Goal: Information Seeking & Learning: Learn about a topic

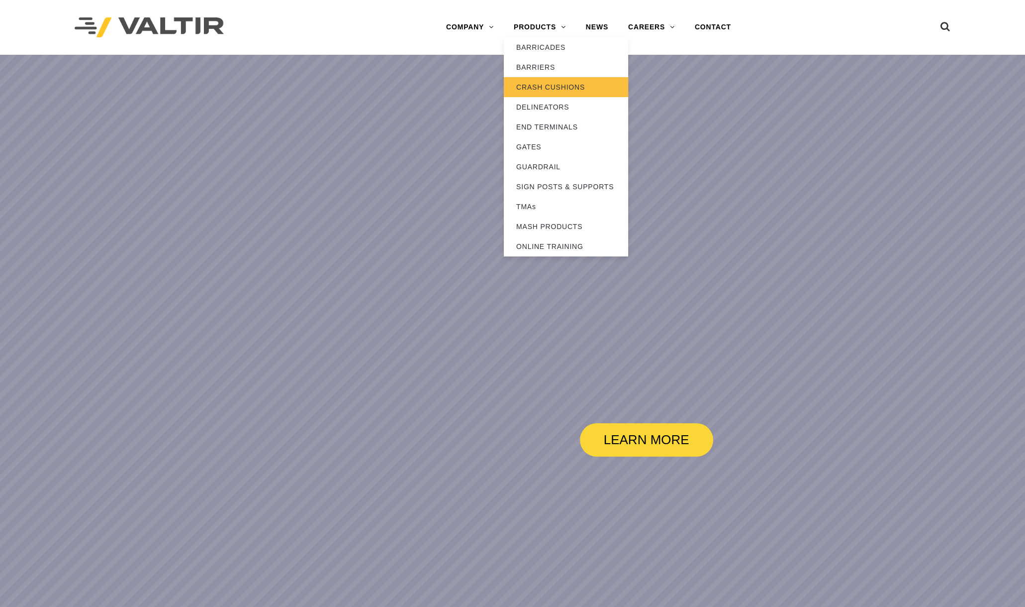
click at [552, 87] on link "CRASH CUSHIONS" at bounding box center [566, 87] width 124 height 20
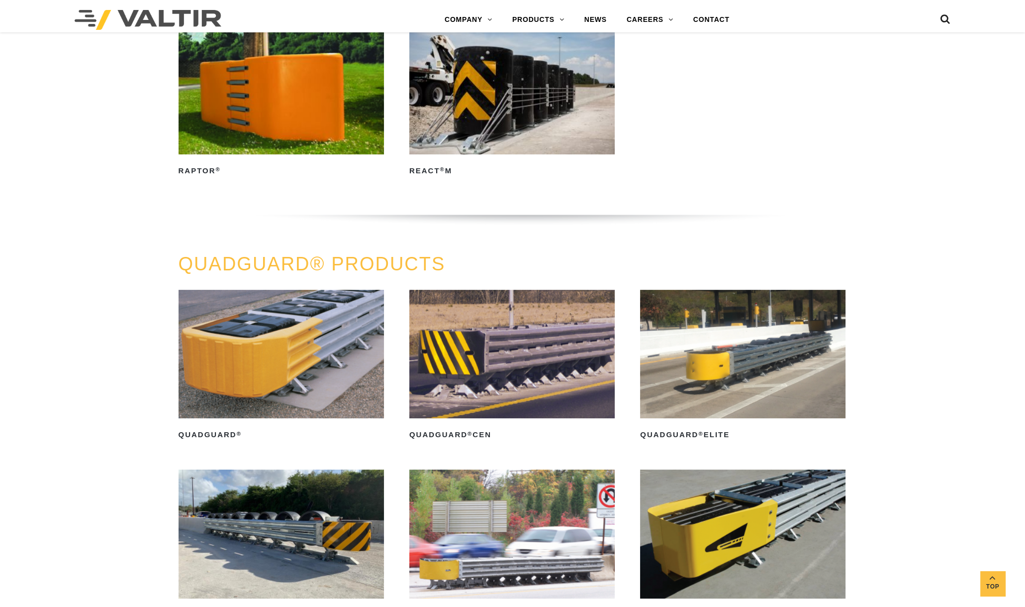
scroll to position [746, 0]
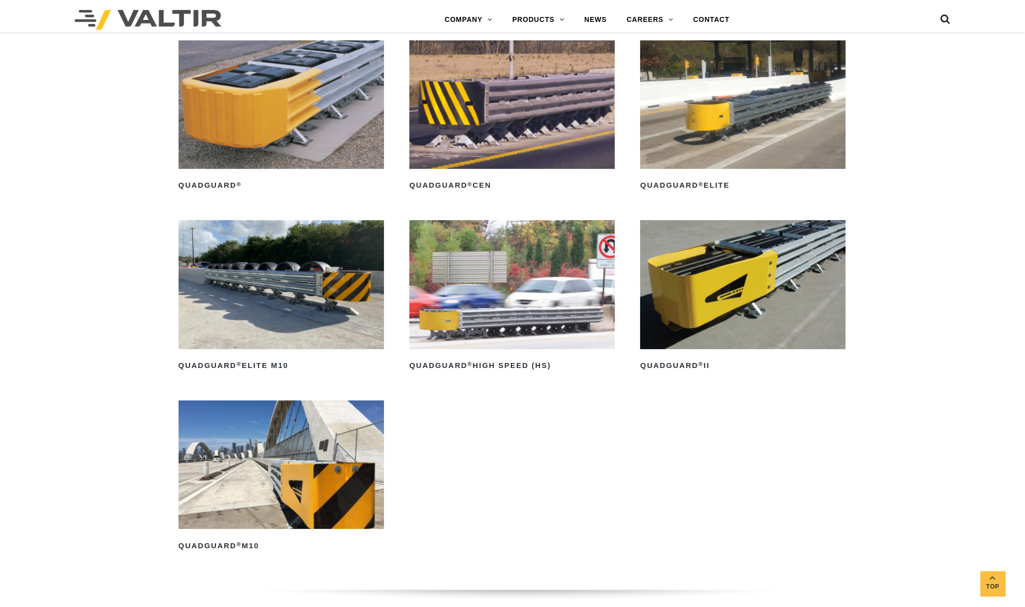
click at [747, 108] on img at bounding box center [742, 104] width 205 height 128
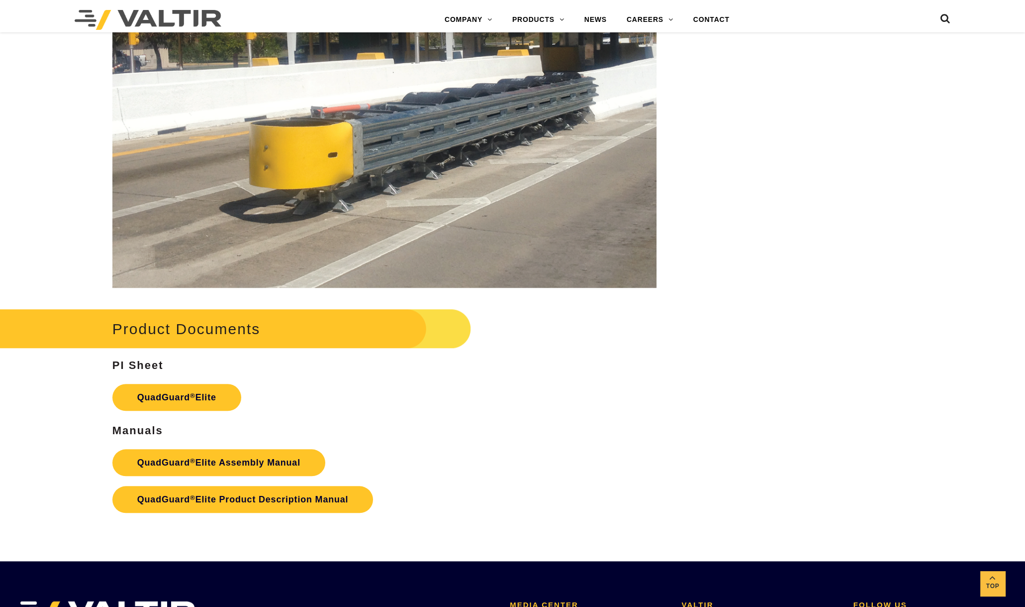
scroll to position [1554, 0]
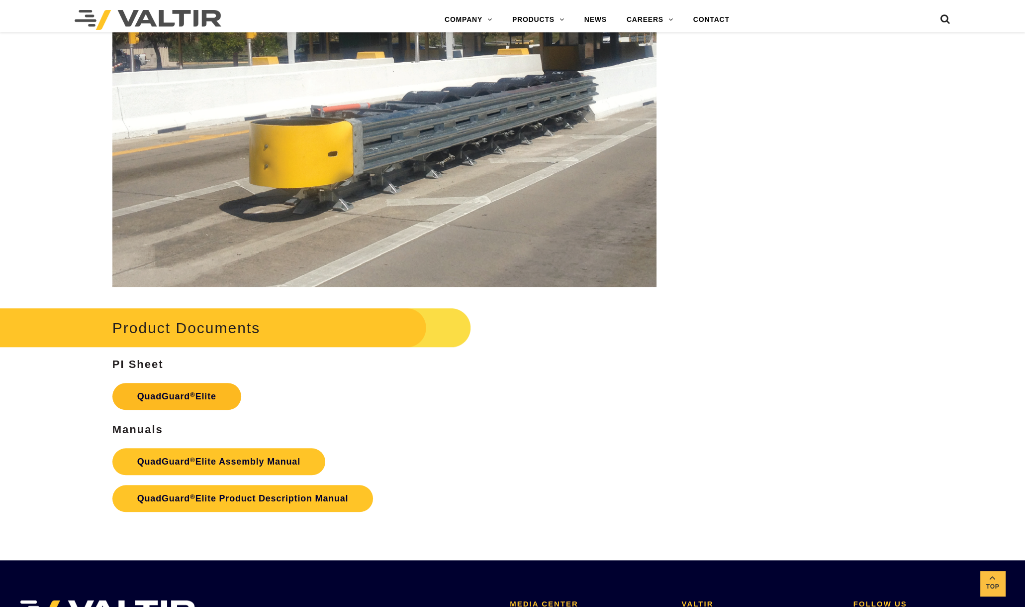
click at [188, 397] on link "QuadGuard ® Elite" at bounding box center [176, 396] width 129 height 27
